Goal: Transaction & Acquisition: Download file/media

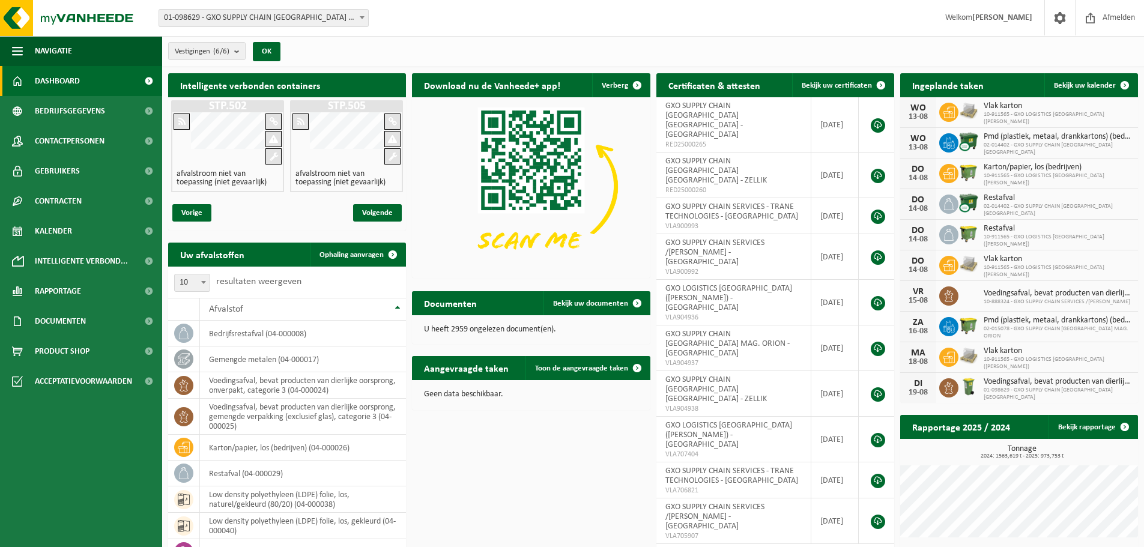
click at [356, 16] on span "01-098629 - GXO SUPPLY CHAIN [GEOGRAPHIC_DATA] [GEOGRAPHIC_DATA] - [GEOGRAPHIC_…" at bounding box center [263, 18] width 209 height 17
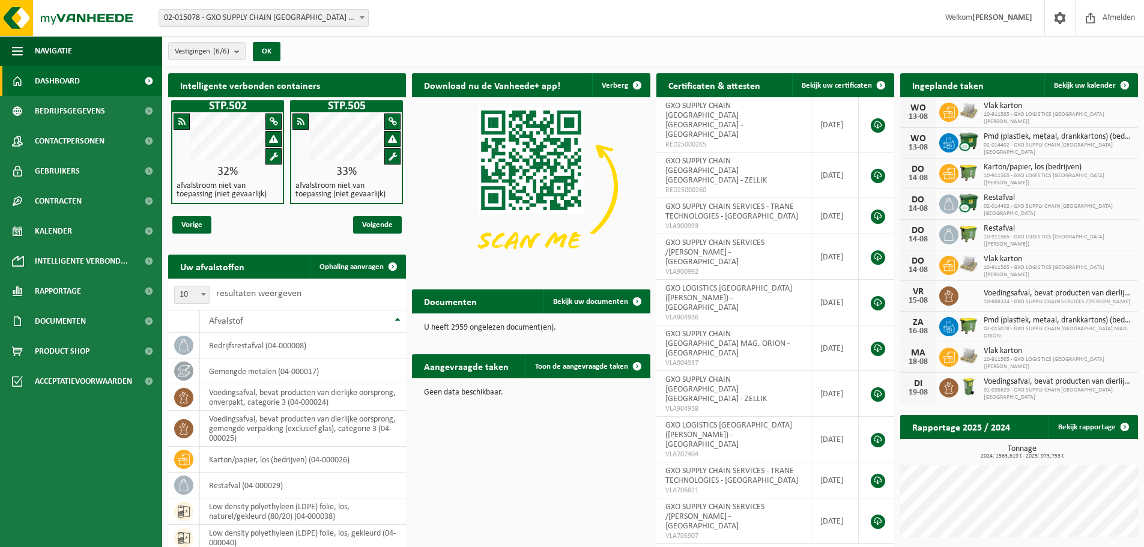
select select "2771"
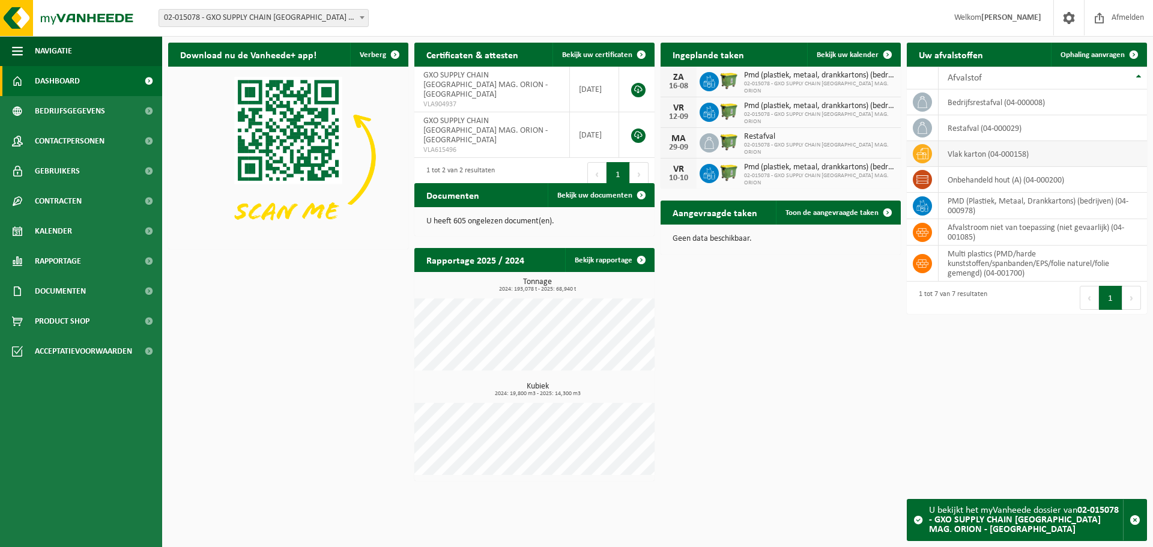
click at [975, 154] on td "vlak karton (04-000158)" at bounding box center [1043, 154] width 208 height 26
click at [84, 293] on span "Documenten" at bounding box center [60, 291] width 51 height 30
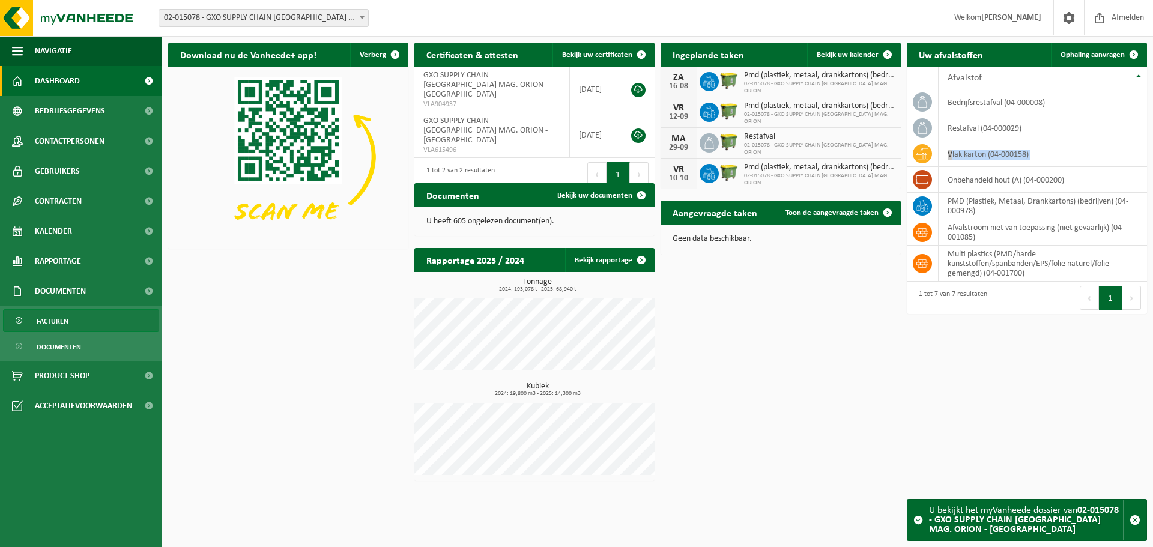
click at [51, 316] on span "Facturen" at bounding box center [53, 321] width 32 height 23
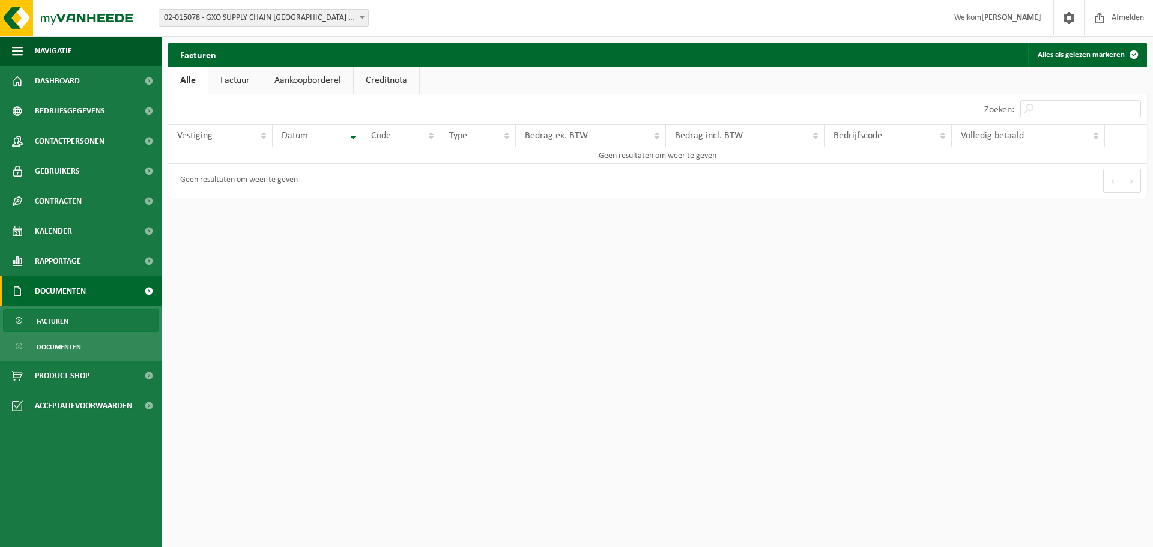
click at [241, 88] on link "Factuur" at bounding box center [234, 81] width 53 height 28
click at [178, 85] on link "Alle" at bounding box center [187, 81] width 39 height 28
click at [274, 15] on span "02-015078 - GXO SUPPLY CHAIN [GEOGRAPHIC_DATA] MAG. ORION - [GEOGRAPHIC_DATA]" at bounding box center [263, 18] width 209 height 17
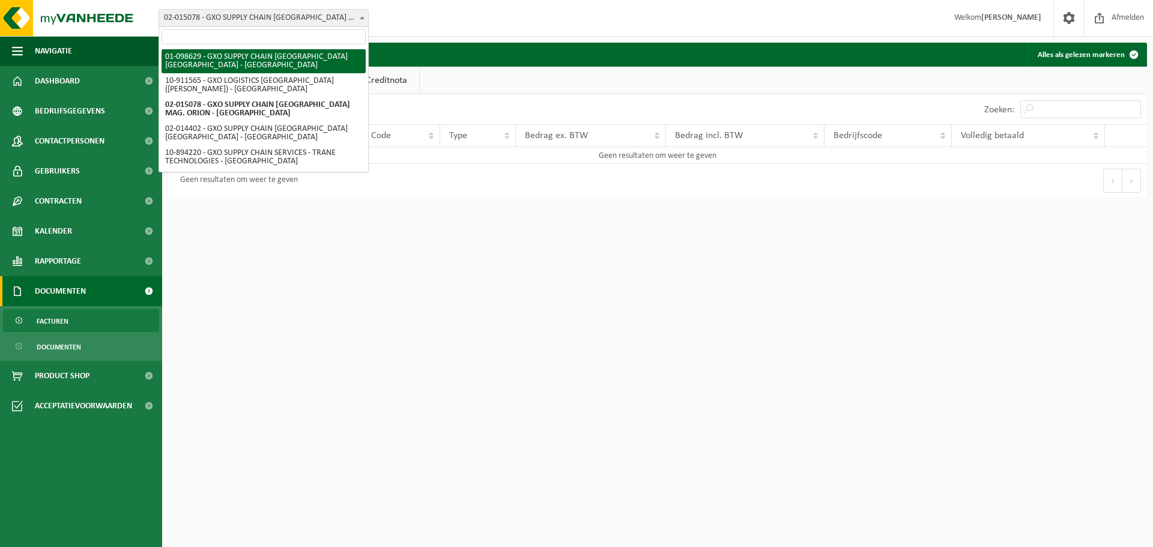
select select "826"
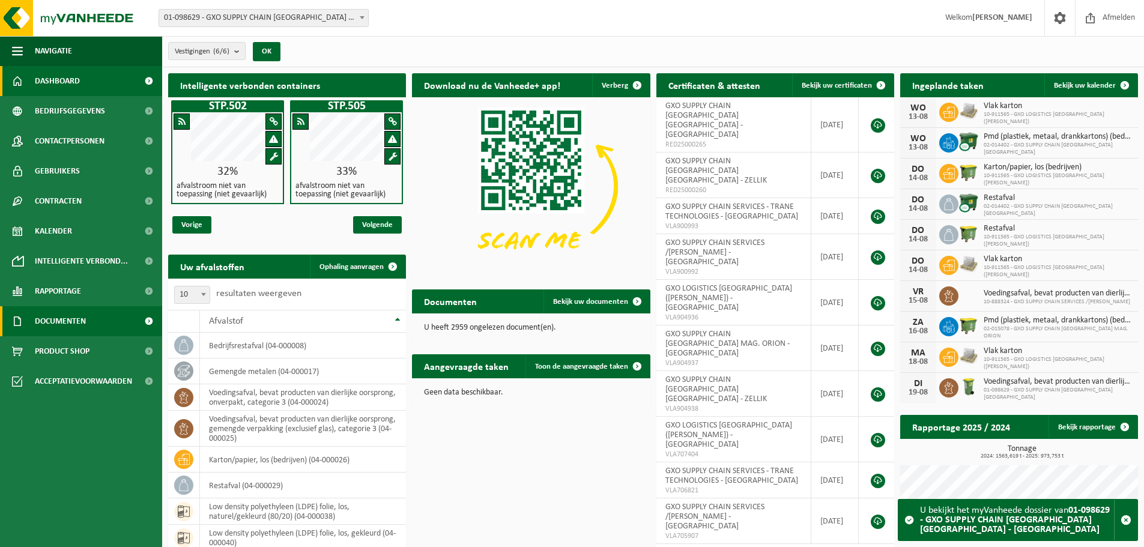
click at [43, 319] on span "Documenten" at bounding box center [60, 321] width 51 height 30
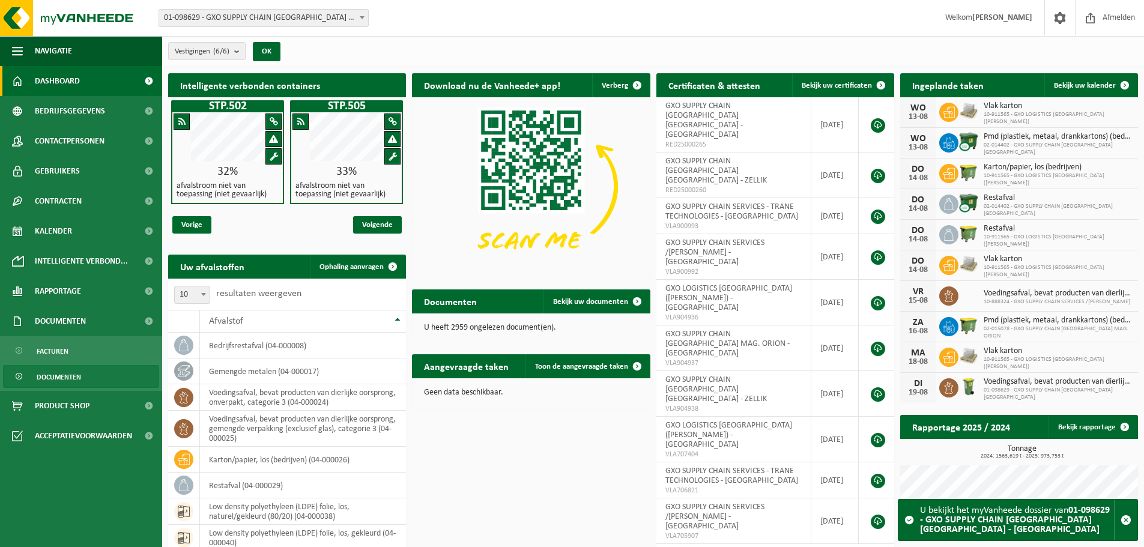
click at [59, 376] on span "Documenten" at bounding box center [59, 377] width 44 height 23
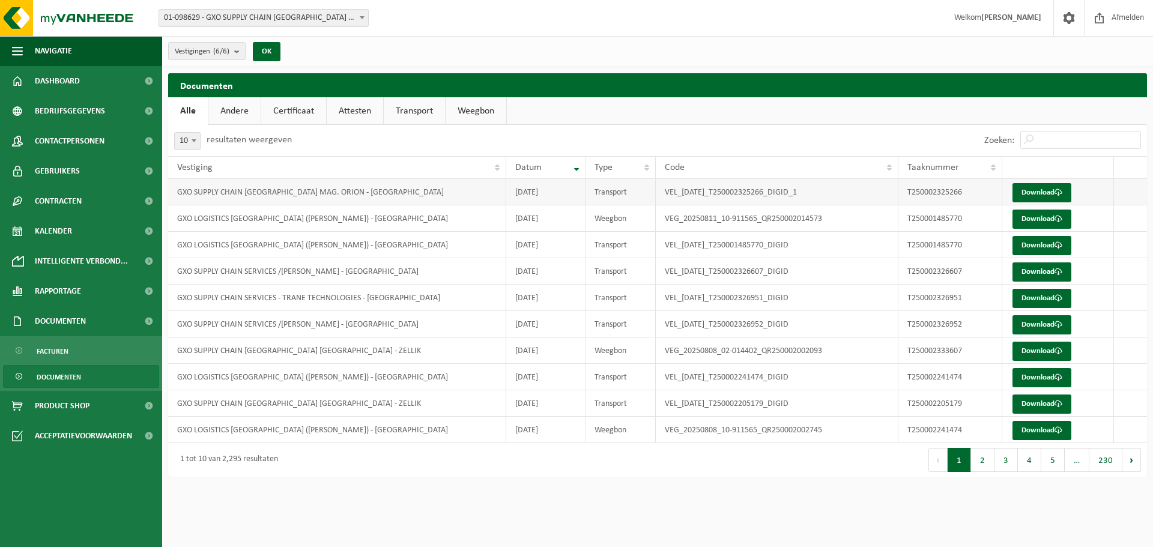
click at [913, 192] on td "T250002325266" at bounding box center [950, 192] width 104 height 26
click at [1031, 187] on link "Download" at bounding box center [1042, 192] width 59 height 19
click at [984, 462] on button "2" at bounding box center [982, 460] width 23 height 24
click at [1038, 297] on link "Download" at bounding box center [1042, 298] width 59 height 19
click at [1011, 464] on button "3" at bounding box center [1005, 460] width 23 height 24
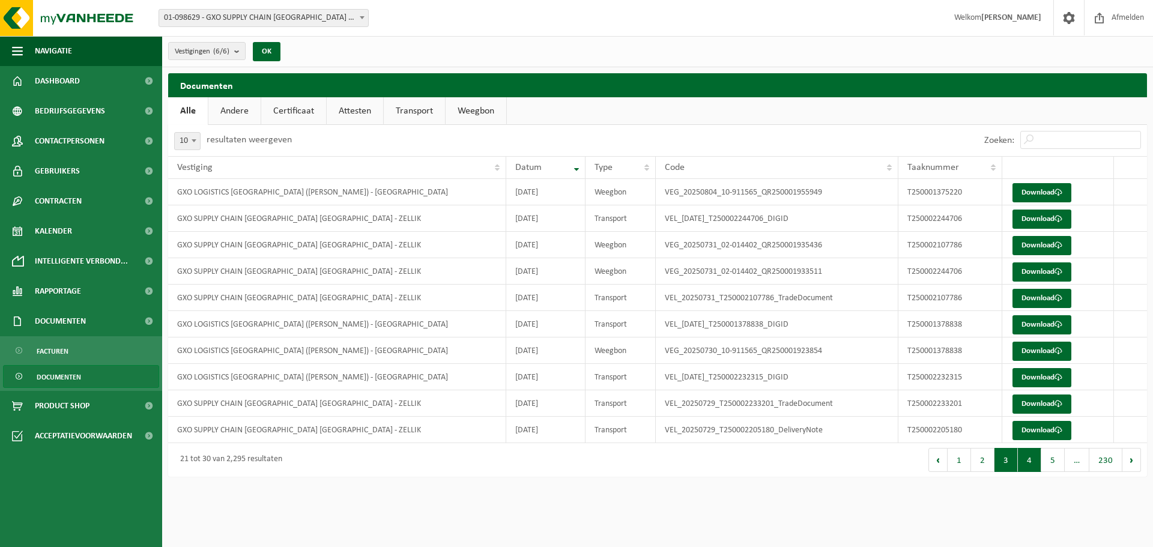
click at [1029, 465] on button "4" at bounding box center [1029, 460] width 23 height 24
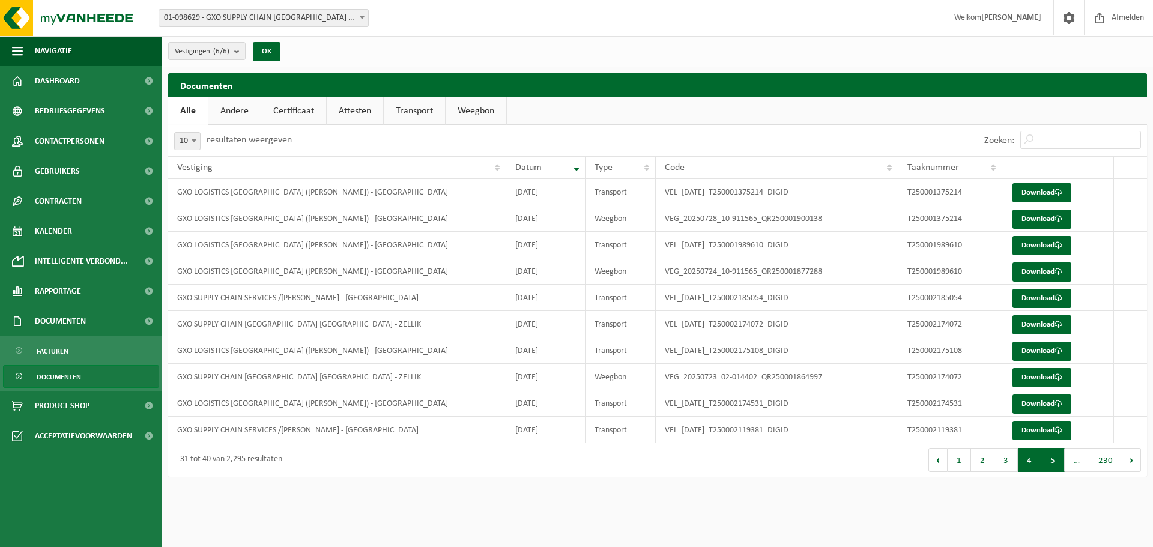
click at [1051, 464] on button "5" at bounding box center [1052, 460] width 23 height 24
click at [89, 375] on link "Documenten" at bounding box center [81, 376] width 156 height 23
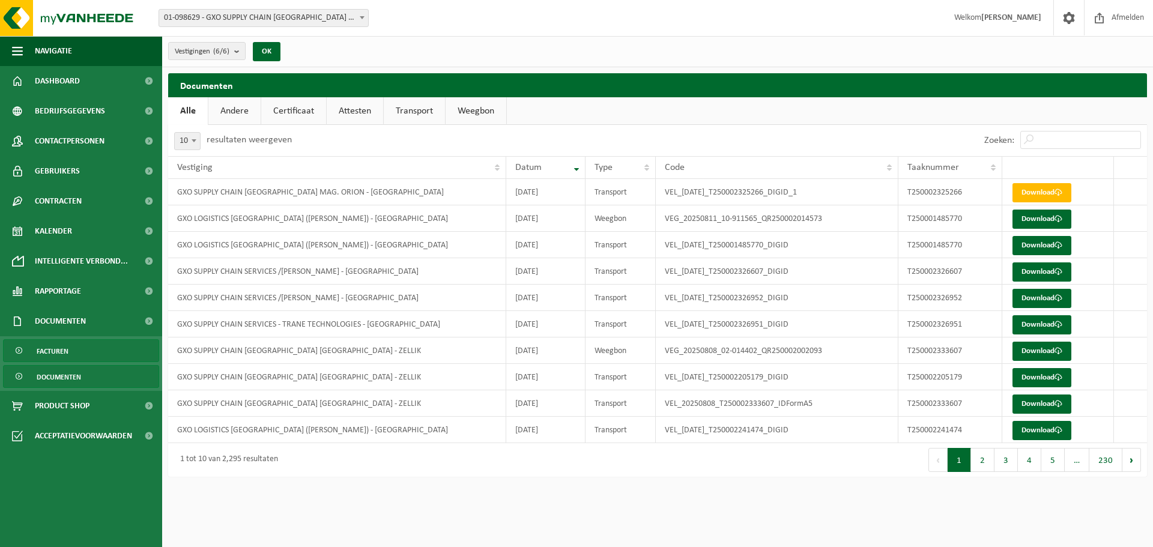
click at [63, 353] on span "Facturen" at bounding box center [53, 351] width 32 height 23
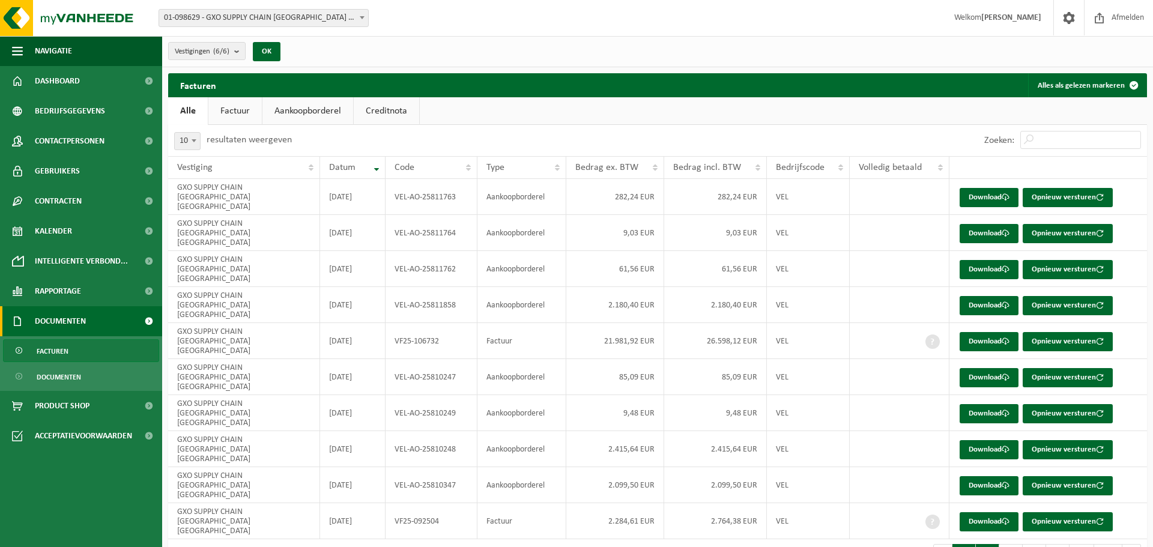
click at [986, 544] on button "2" at bounding box center [987, 556] width 23 height 24
click at [1010, 544] on button "3" at bounding box center [1010, 556] width 23 height 24
click at [1038, 544] on button "4" at bounding box center [1034, 556] width 23 height 24
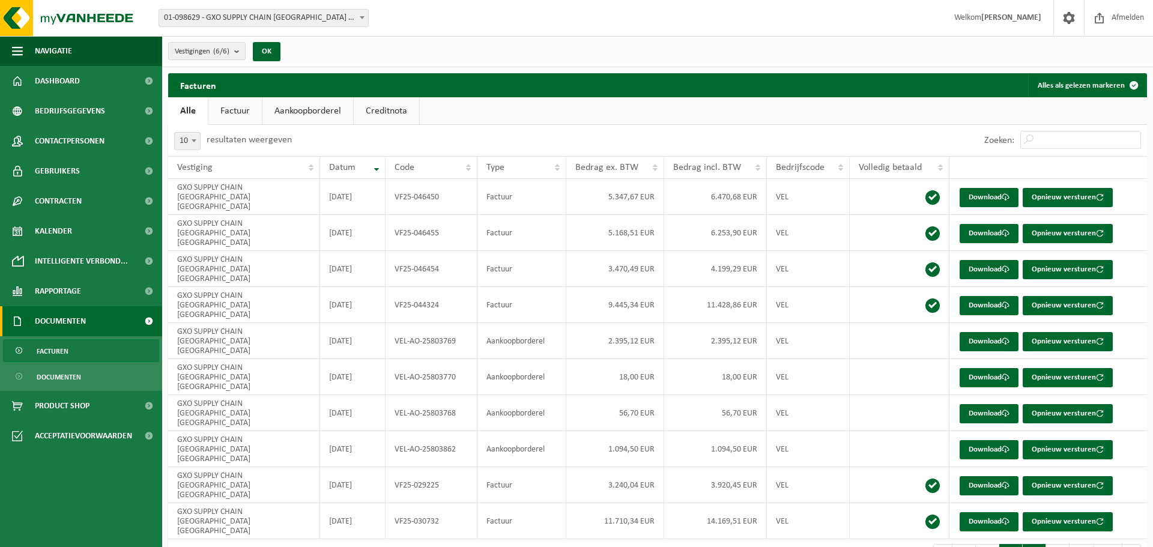
click at [1015, 544] on button "3" at bounding box center [1010, 556] width 23 height 24
click at [1037, 544] on button "4" at bounding box center [1034, 556] width 23 height 24
click at [962, 544] on button "1" at bounding box center [963, 556] width 23 height 24
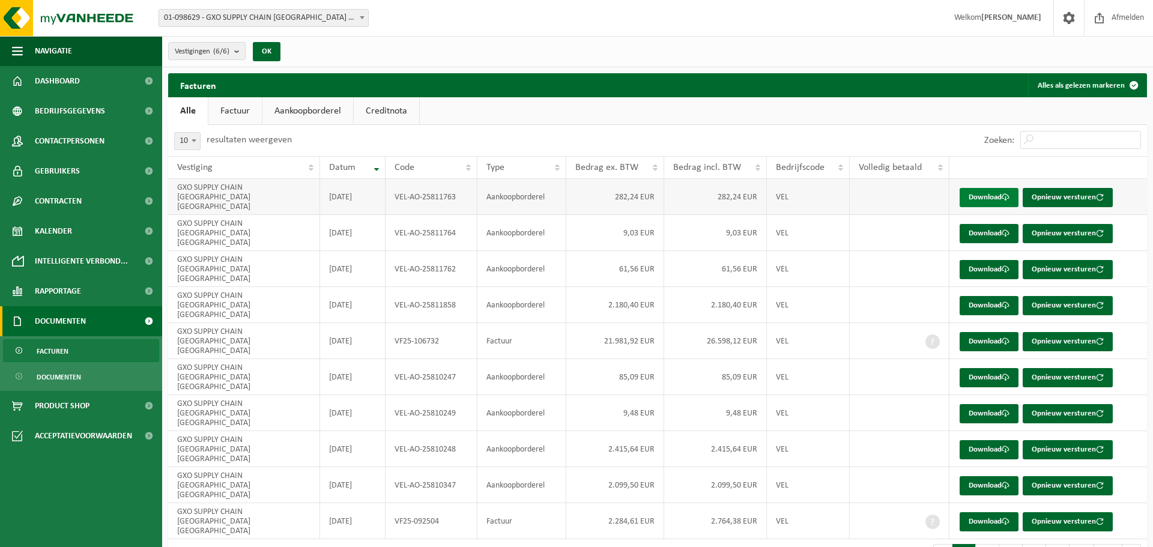
click at [985, 190] on link "Download" at bounding box center [989, 197] width 59 height 19
click at [986, 224] on link "Download" at bounding box center [989, 233] width 59 height 19
click at [974, 260] on link "Download" at bounding box center [989, 269] width 59 height 19
